Goal: Task Accomplishment & Management: Manage account settings

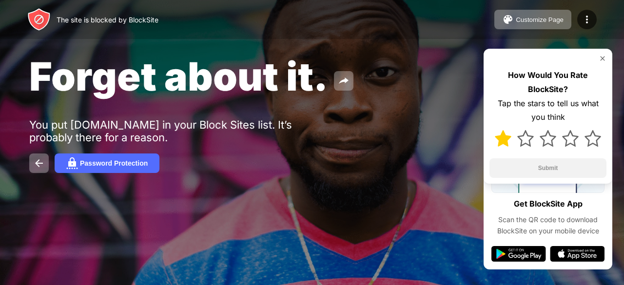
click at [502, 140] on img at bounding box center [503, 138] width 17 height 17
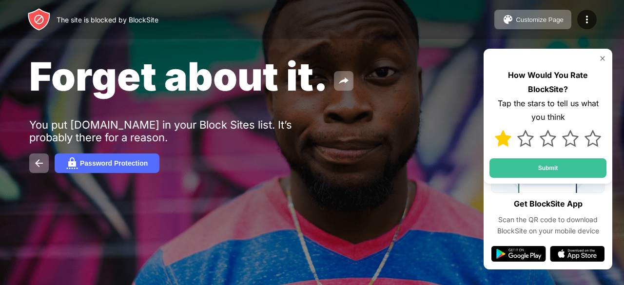
click at [499, 143] on img at bounding box center [503, 138] width 17 height 17
click at [501, 143] on img at bounding box center [503, 138] width 17 height 17
click at [528, 142] on img at bounding box center [525, 138] width 17 height 17
click at [601, 59] on img at bounding box center [602, 59] width 8 height 8
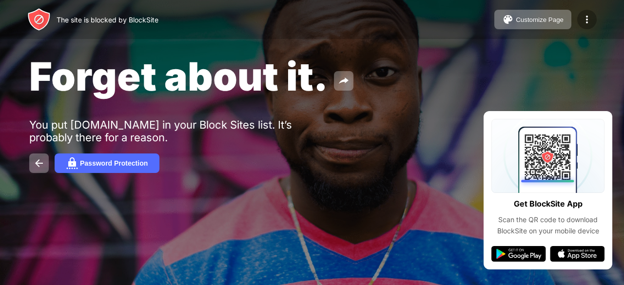
click at [591, 22] on img at bounding box center [587, 20] width 12 height 12
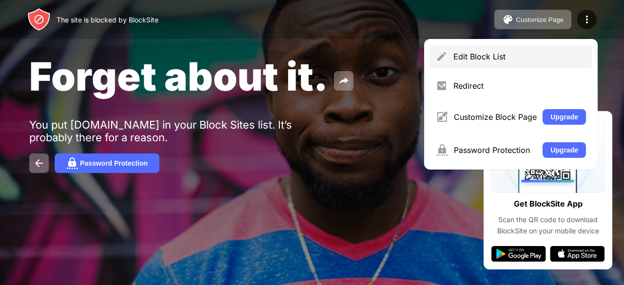
click at [540, 57] on div "Edit Block List" at bounding box center [519, 57] width 133 height 10
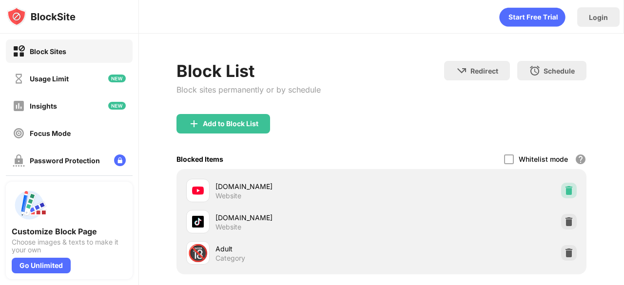
click at [564, 189] on img at bounding box center [569, 191] width 10 height 10
